Goal: Transaction & Acquisition: Subscribe to service/newsletter

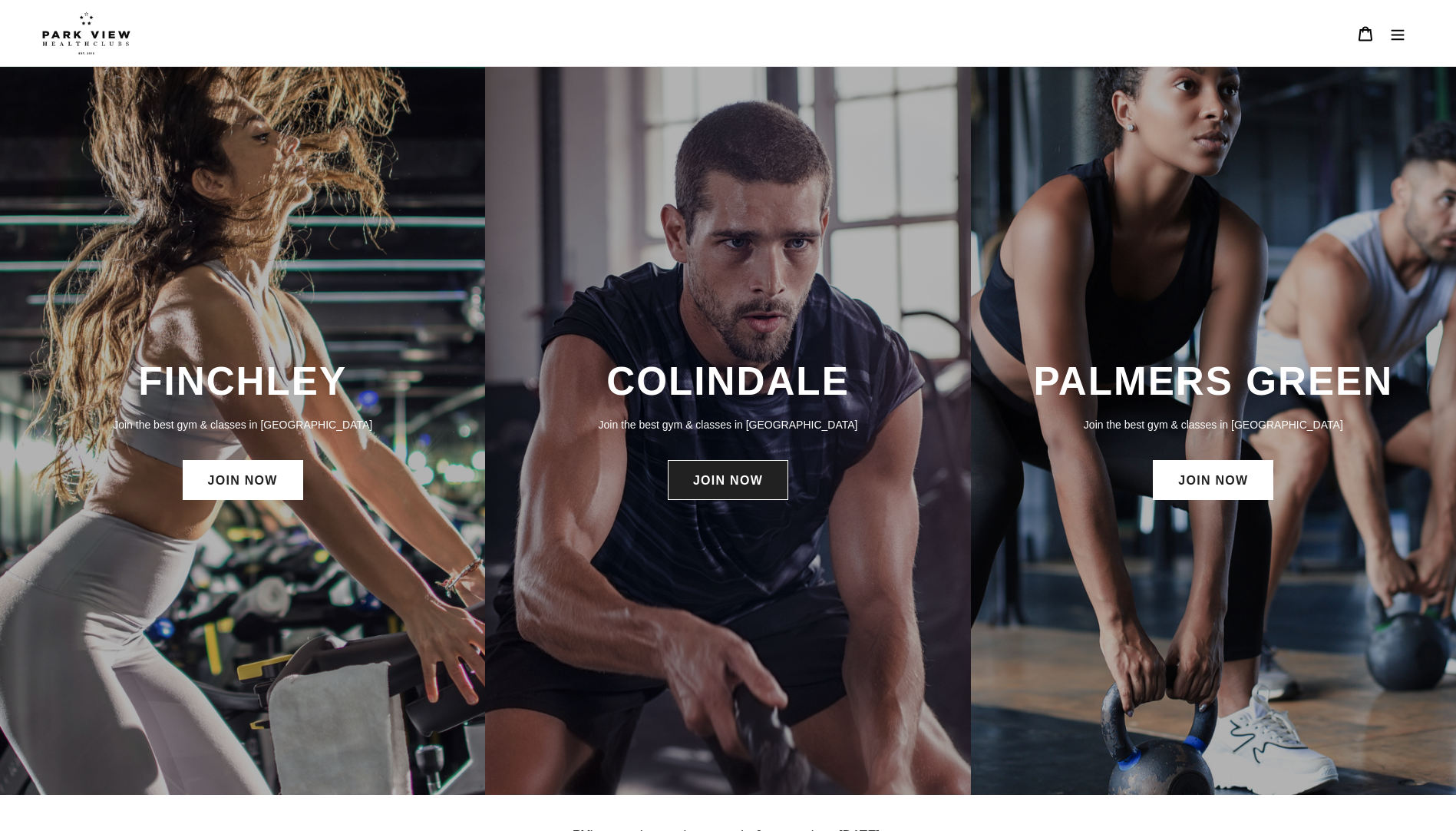
click at [754, 472] on link "JOIN NOW" at bounding box center [727, 479] width 120 height 40
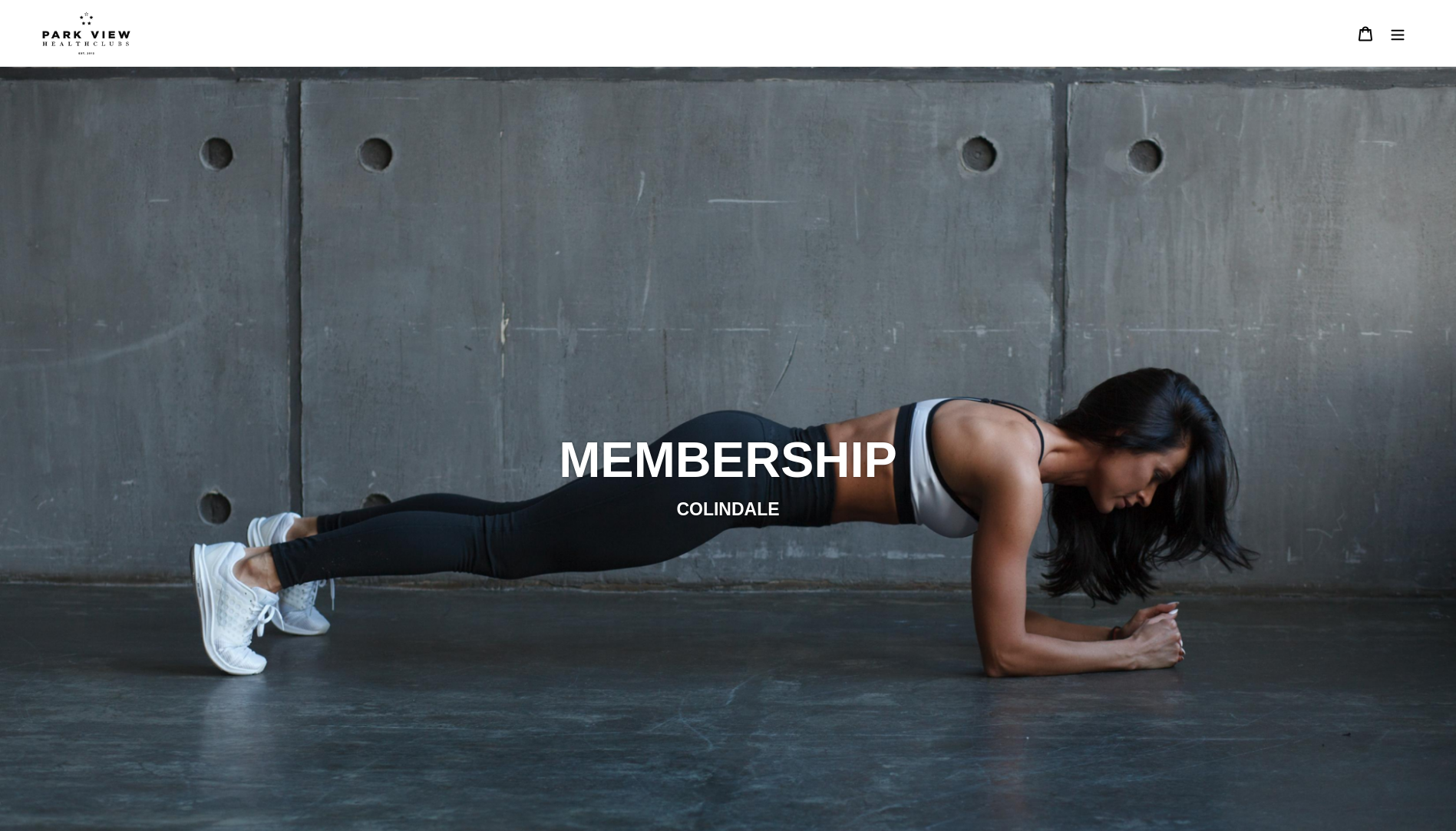
click at [102, 18] on img at bounding box center [86, 32] width 88 height 43
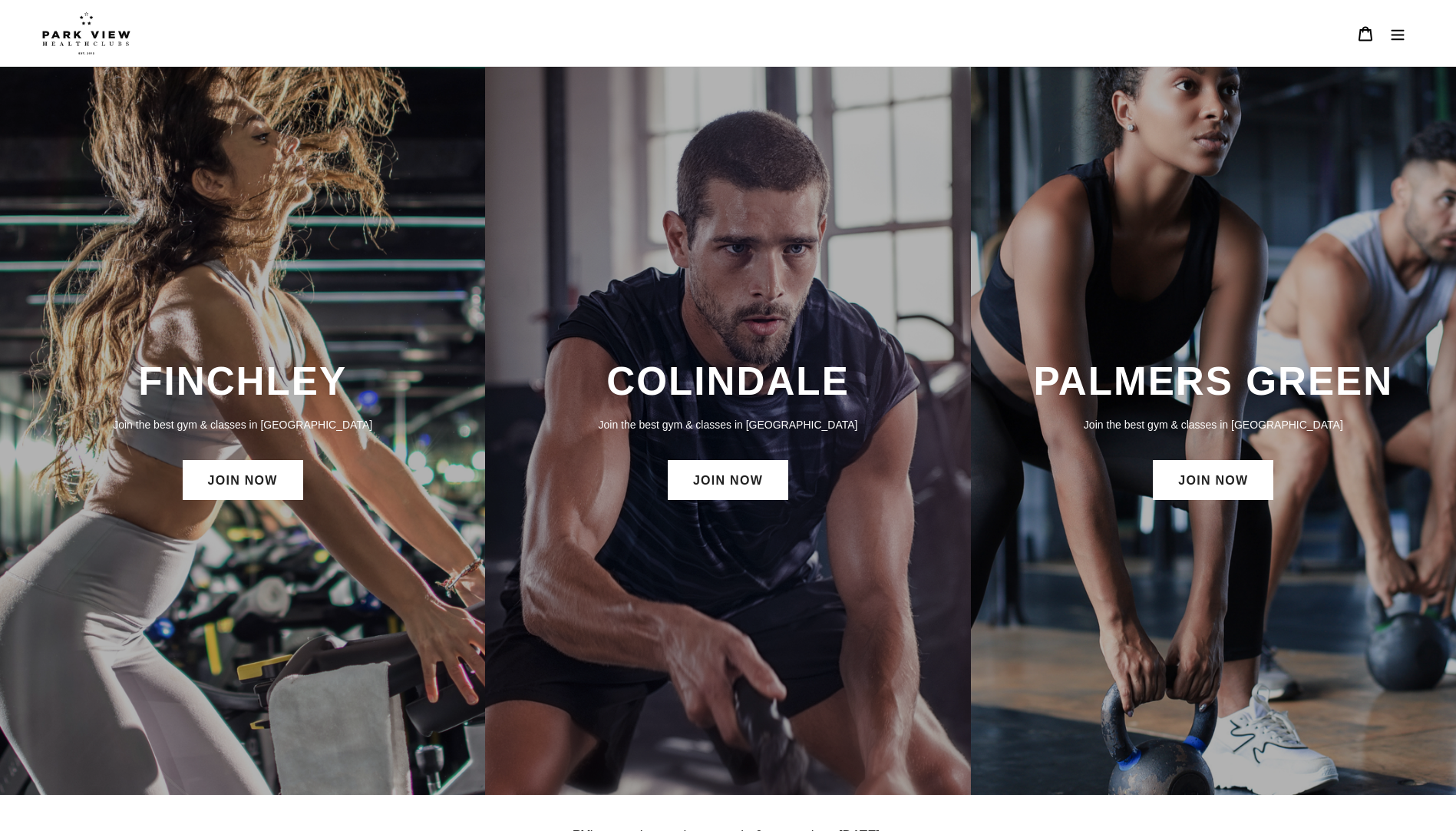
click at [102, 37] on img at bounding box center [86, 32] width 88 height 43
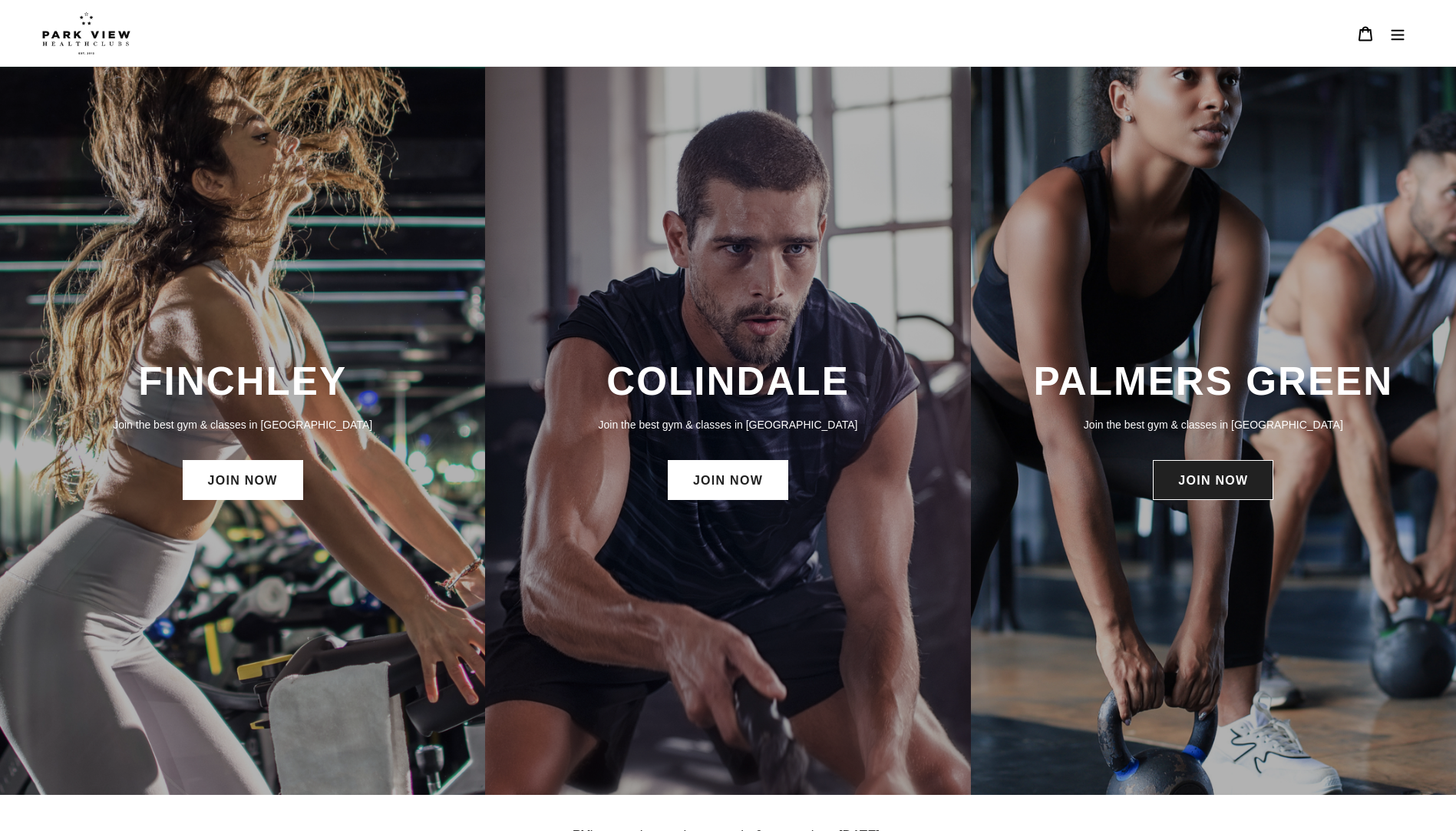
click at [1225, 483] on link "JOIN NOW" at bounding box center [1213, 479] width 120 height 40
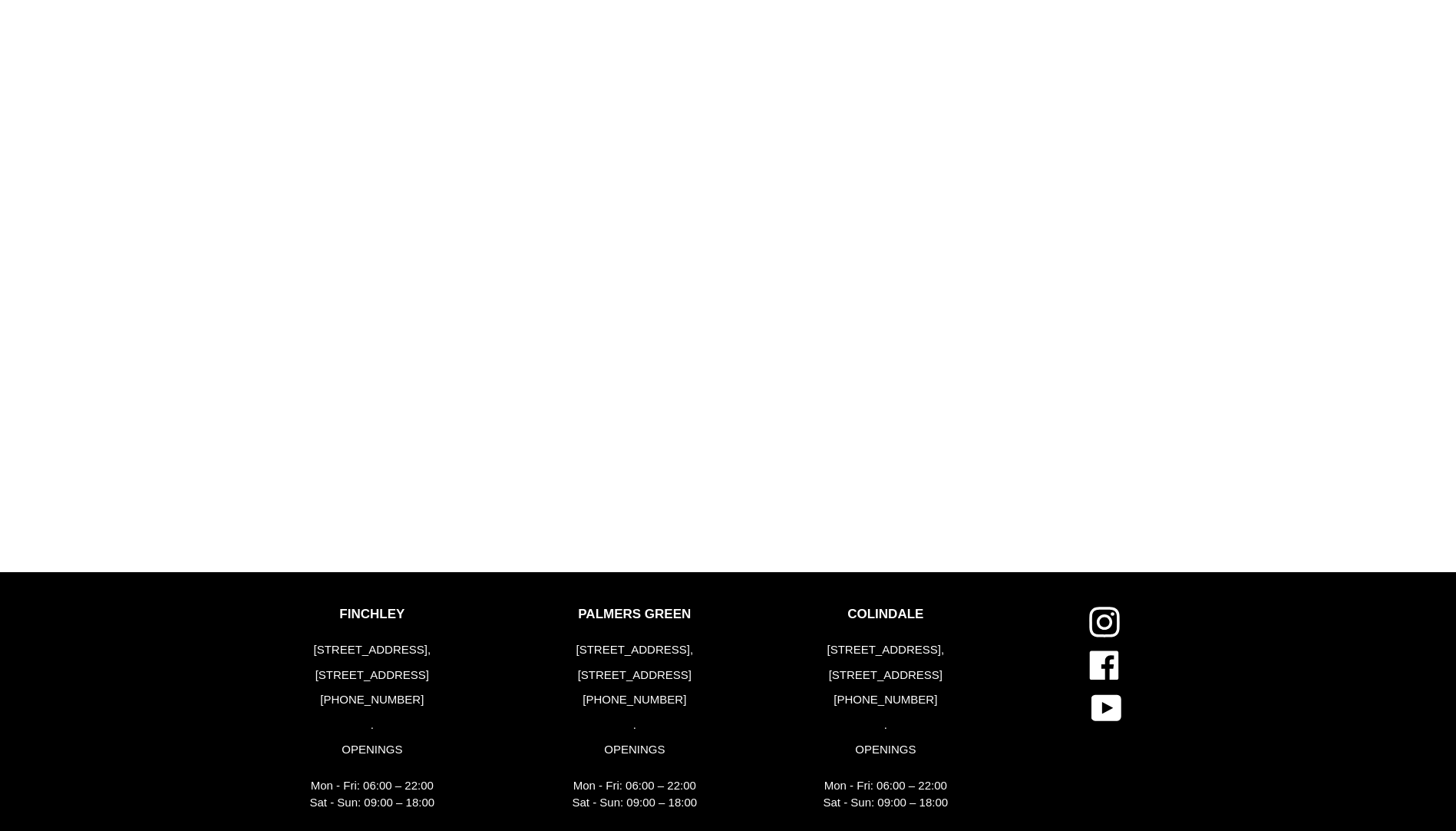
scroll to position [1766, 0]
